Goal: Information Seeking & Learning: Learn about a topic

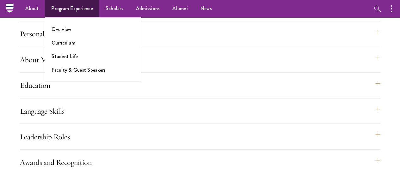
scroll to position [472, 0]
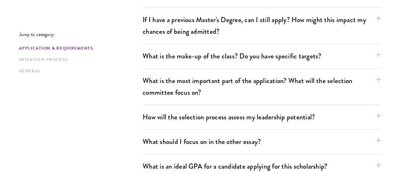
scroll to position [319, 0]
click at [83, 55] on div "Application & Requirements Interview Process General" at bounding box center [80, 59] width 123 height 29
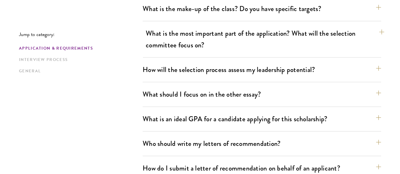
scroll to position [367, 0]
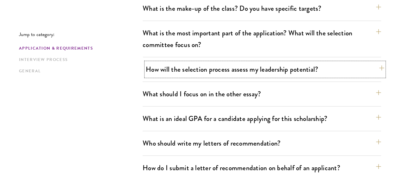
click at [164, 62] on button "How will the selection process assess my leadership potential?" at bounding box center [265, 69] width 238 height 14
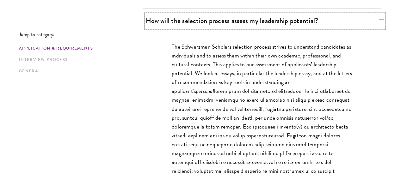
scroll to position [416, 0]
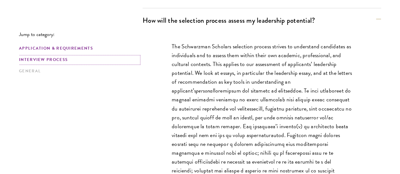
click at [67, 59] on link "Interview Process" at bounding box center [79, 60] width 120 height 7
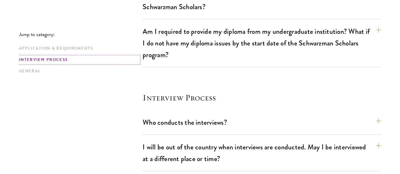
scroll to position [1058, 0]
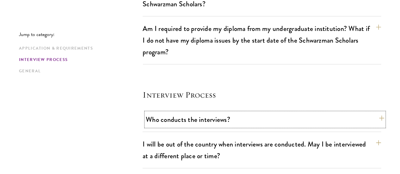
click at [178, 112] on button "Who conducts the interviews?" at bounding box center [265, 119] width 238 height 14
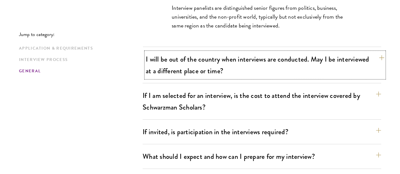
click at [198, 52] on button "I will be out of the country when interviews are conducted. May I be interviewe…" at bounding box center [265, 65] width 238 height 26
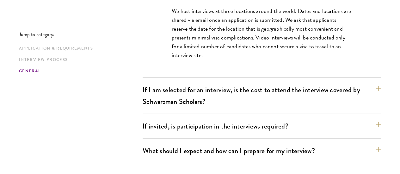
scroll to position [896, 0]
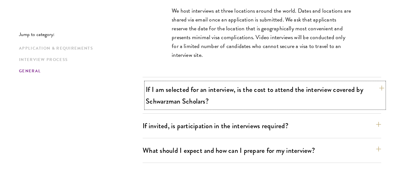
click at [207, 82] on button "If I am selected for an interview, is the cost to attend the interview covered …" at bounding box center [265, 95] width 238 height 26
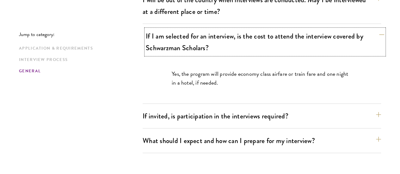
scroll to position [876, 0]
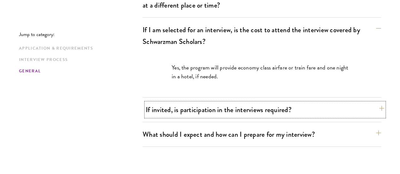
click at [207, 103] on button "If invited, is participation in the interviews required?" at bounding box center [265, 110] width 238 height 14
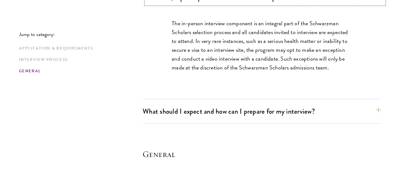
scroll to position [946, 0]
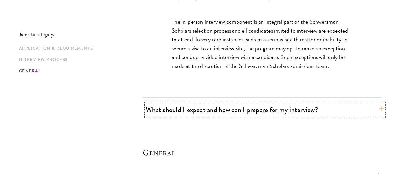
click at [216, 103] on button "What should I expect and how can I prepare for my interview?" at bounding box center [265, 110] width 238 height 14
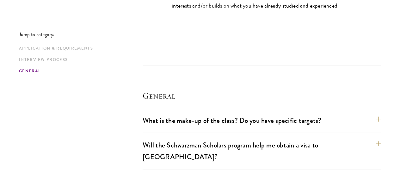
scroll to position [1305, 0]
click at [263, 113] on button "What is the make-up of the class? Do you have specific targets?" at bounding box center [265, 120] width 238 height 14
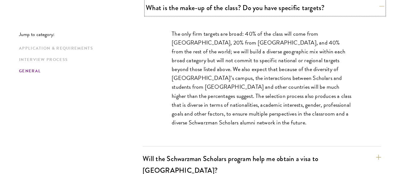
scroll to position [1027, 0]
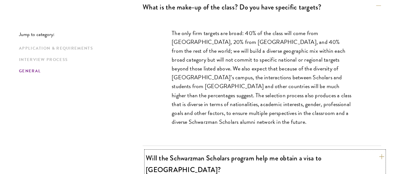
click at [265, 151] on button "Will the Schwarzman Scholars program help me obtain a visa to China?" at bounding box center [265, 164] width 238 height 26
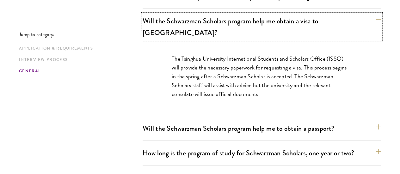
scroll to position [1047, 0]
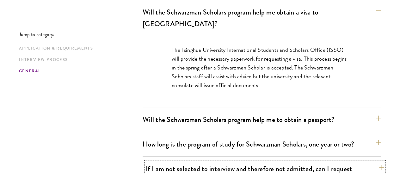
click at [262, 162] on button "If I am not selected to interview and therefore not admitted, can I request fee…" at bounding box center [265, 175] width 238 height 26
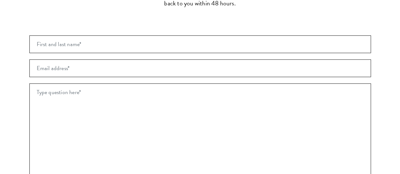
scroll to position [1411, 0]
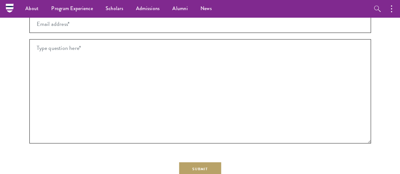
scroll to position [416, 0]
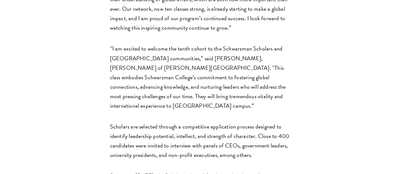
scroll to position [964, 0]
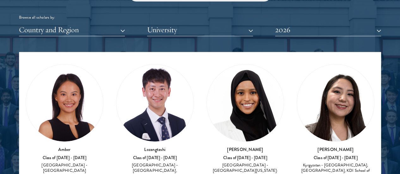
scroll to position [784, 0]
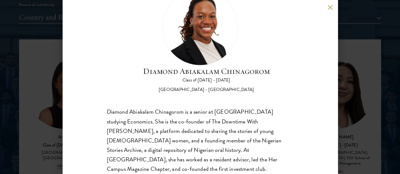
scroll to position [47, 0]
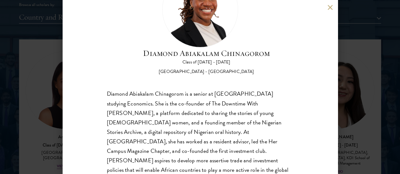
click at [315, 119] on div "Diamond Abiakalam [GEOGRAPHIC_DATA] Class of [DATE] - [DATE] [GEOGRAPHIC_DATA] …" at bounding box center [200, 87] width 275 height 174
click at [326, 8] on div "Diamond Abiakalam [GEOGRAPHIC_DATA] Class of [DATE] - [DATE] [GEOGRAPHIC_DATA] …" at bounding box center [200, 87] width 275 height 174
click at [331, 7] on button at bounding box center [329, 7] width 5 height 5
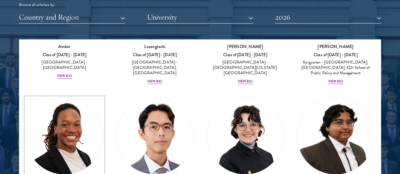
scroll to position [126, 0]
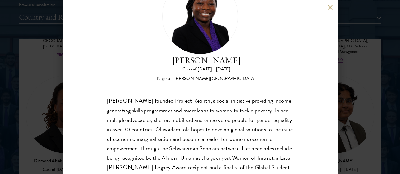
scroll to position [45, 0]
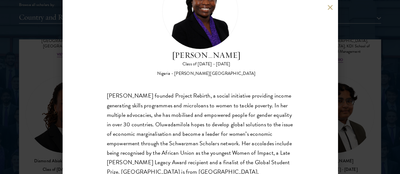
click at [331, 10] on div "[PERSON_NAME] Class of [DATE] - [DATE] [GEOGRAPHIC_DATA] - [PERSON_NAME][GEOGRA…" at bounding box center [200, 87] width 275 height 174
click at [328, 9] on button at bounding box center [329, 7] width 5 height 5
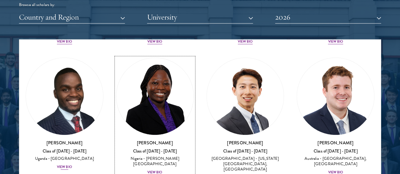
scroll to position [274, 0]
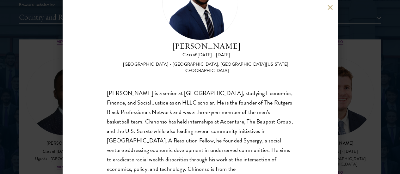
scroll to position [58, 0]
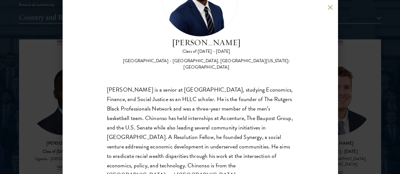
click at [329, 6] on button at bounding box center [329, 7] width 5 height 5
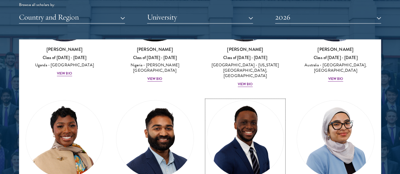
scroll to position [369, 0]
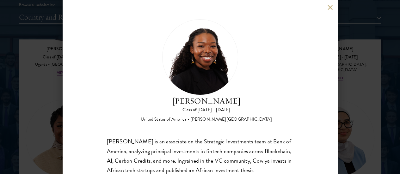
click at [328, 8] on button at bounding box center [329, 7] width 5 height 5
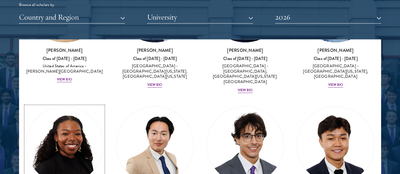
scroll to position [504, 0]
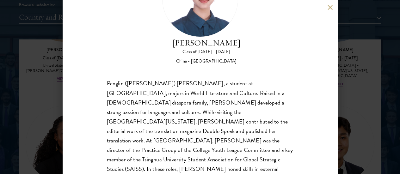
scroll to position [58, 0]
click at [331, 3] on div "[PERSON_NAME] Class of [DATE] - [DATE] [GEOGRAPHIC_DATA] - [GEOGRAPHIC_DATA] Pe…" at bounding box center [200, 87] width 275 height 174
click at [327, 8] on button at bounding box center [329, 7] width 5 height 5
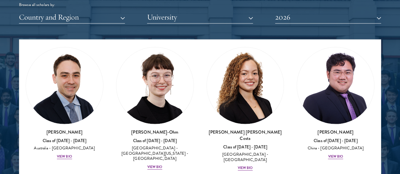
scroll to position [960, 0]
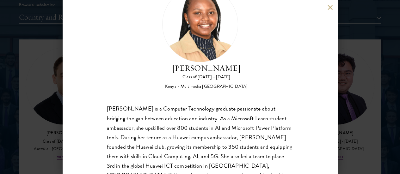
scroll to position [47, 0]
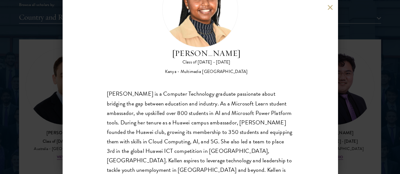
click at [327, 7] on button at bounding box center [329, 7] width 5 height 5
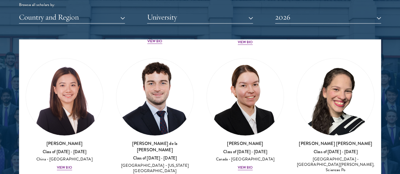
scroll to position [1086, 0]
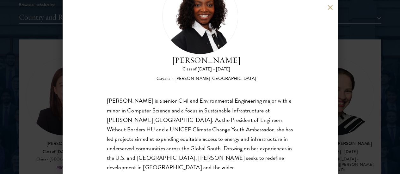
scroll to position [40, 0]
click at [329, 3] on div "[PERSON_NAME] Class of [DATE] - [DATE] [GEOGRAPHIC_DATA] - [PERSON_NAME][GEOGRA…" at bounding box center [200, 87] width 275 height 174
click at [329, 7] on button at bounding box center [329, 7] width 5 height 5
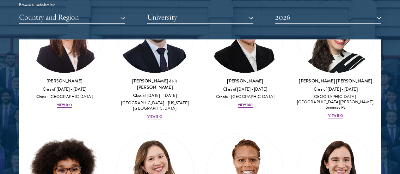
scroll to position [1149, 0]
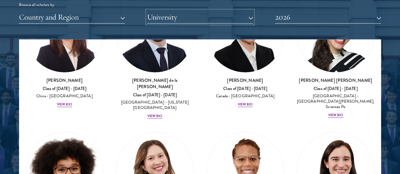
click at [222, 11] on button "University" at bounding box center [200, 17] width 106 height 13
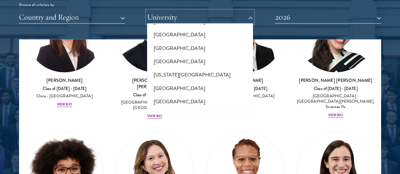
scroll to position [2860, 0]
click at [195, 128] on button "[GEOGRAPHIC_DATA]" at bounding box center [200, 134] width 102 height 13
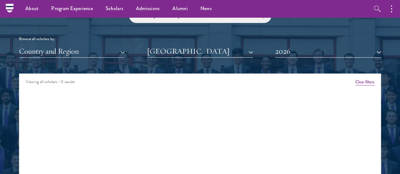
scroll to position [749, 0]
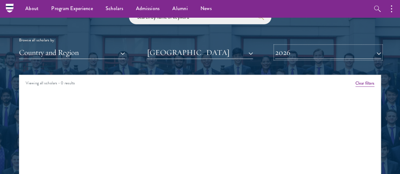
click at [311, 46] on button "2026" at bounding box center [328, 52] width 106 height 13
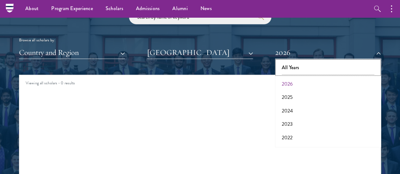
click at [306, 61] on button "All Years" at bounding box center [328, 67] width 102 height 13
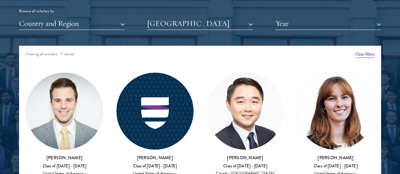
scroll to position [780, 0]
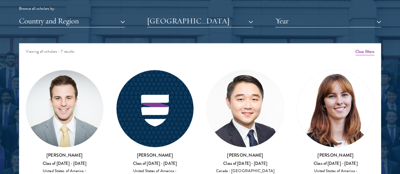
click at [69, 84] on img at bounding box center [64, 108] width 77 height 77
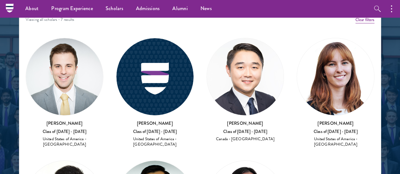
scroll to position [0, 0]
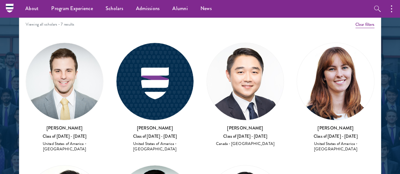
click at [296, 125] on h3 "[PERSON_NAME]" at bounding box center [335, 128] width 78 height 6
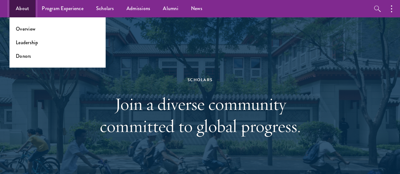
click at [29, 10] on link "About" at bounding box center [22, 8] width 26 height 17
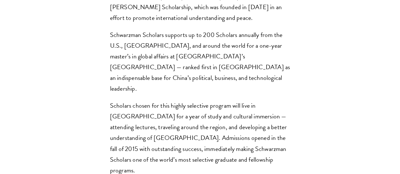
scroll to position [459, 0]
